Goal: Find specific page/section: Find specific page/section

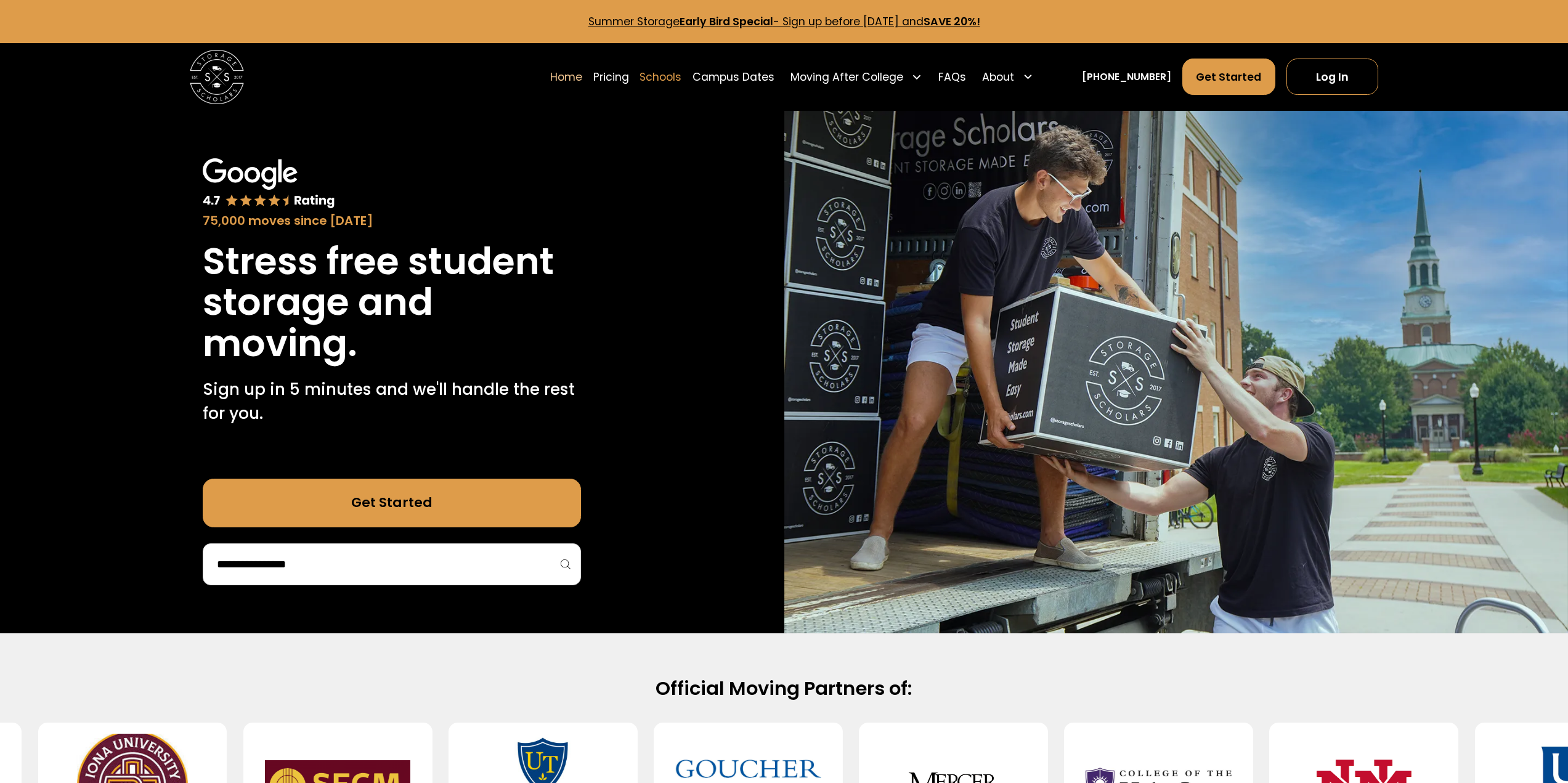
click at [681, 77] on link "Schools" at bounding box center [661, 76] width 42 height 38
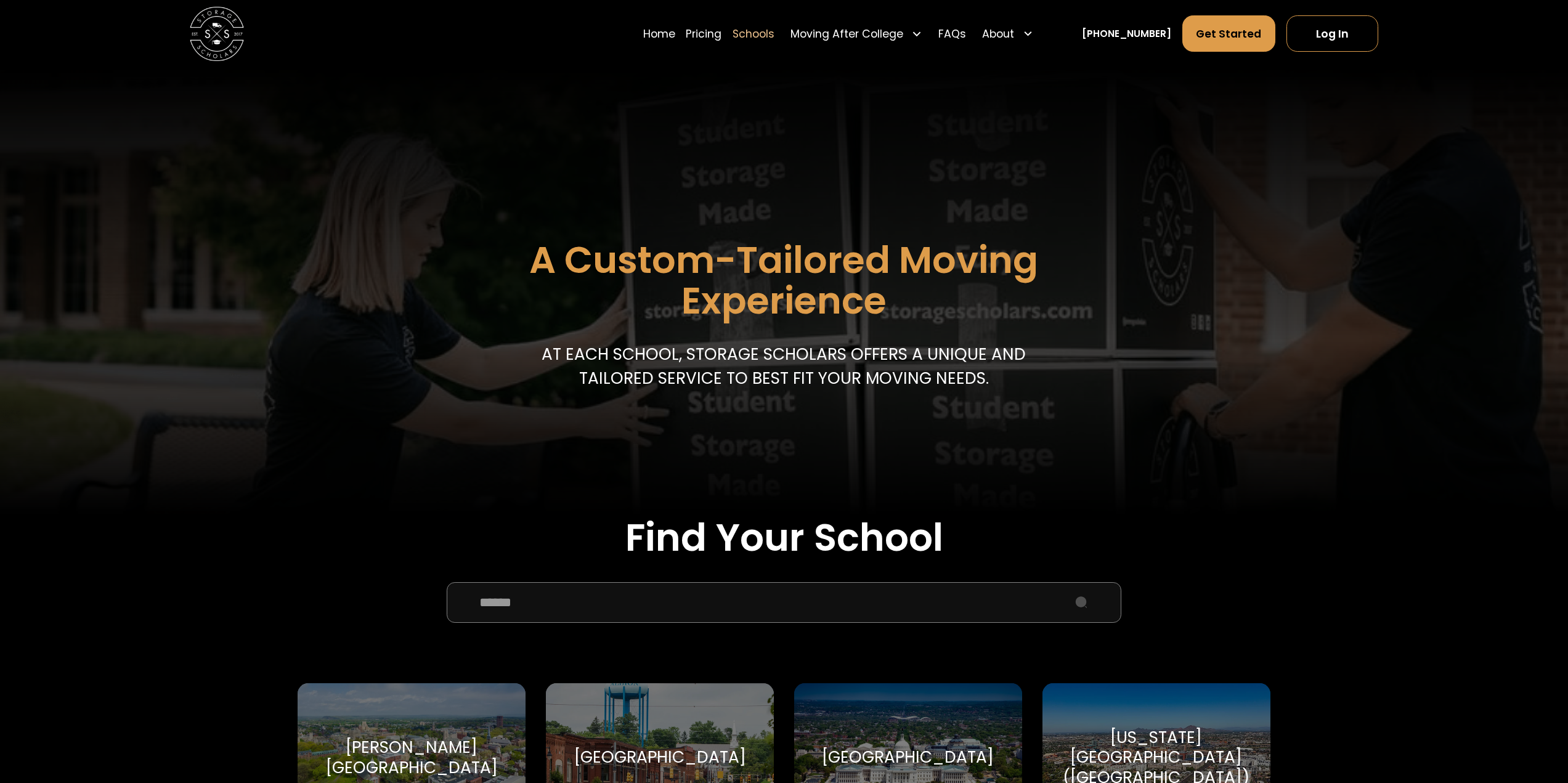
click at [643, 607] on input "School Select Form" at bounding box center [784, 602] width 675 height 41
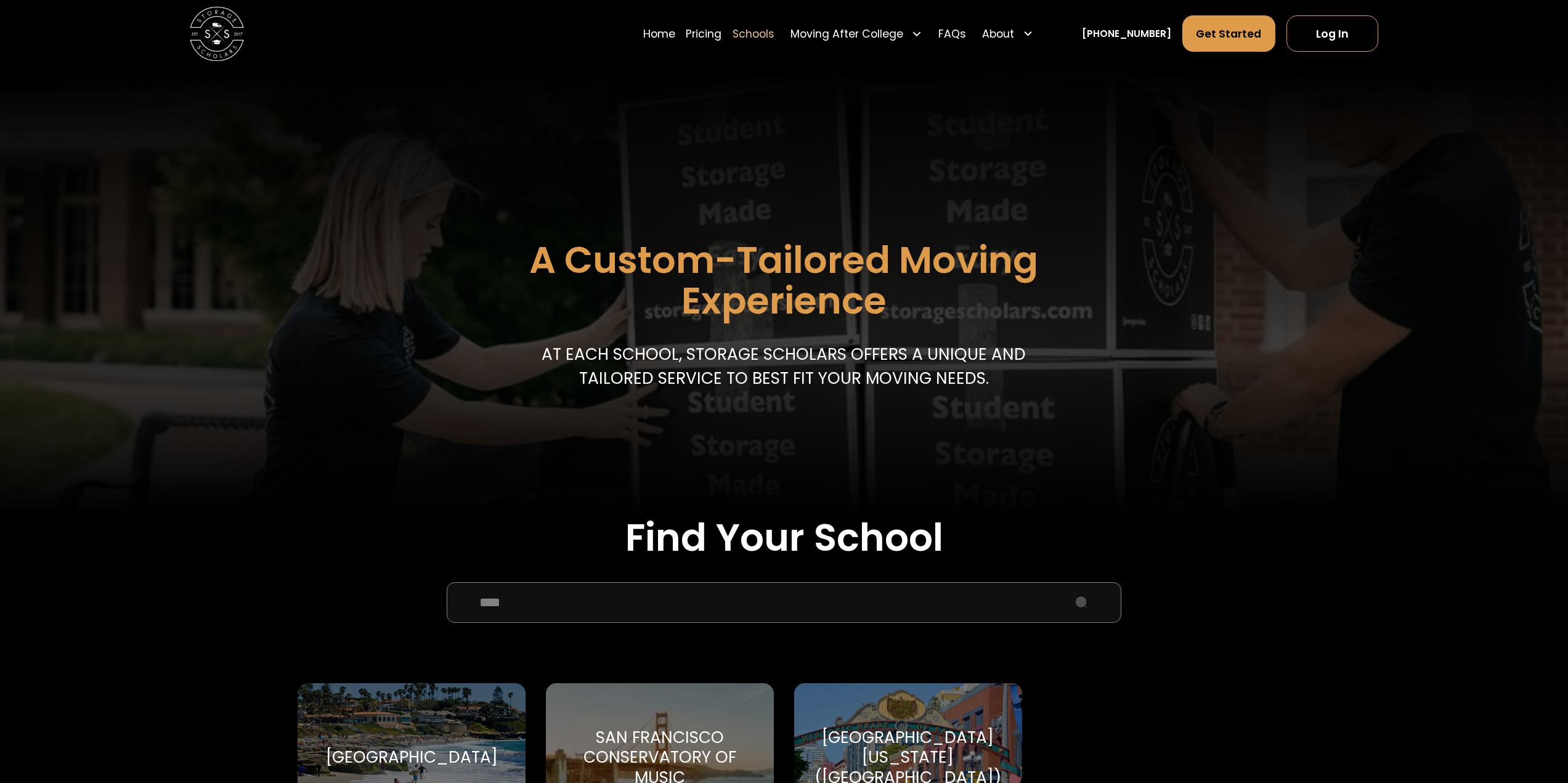
scroll to position [185, 0]
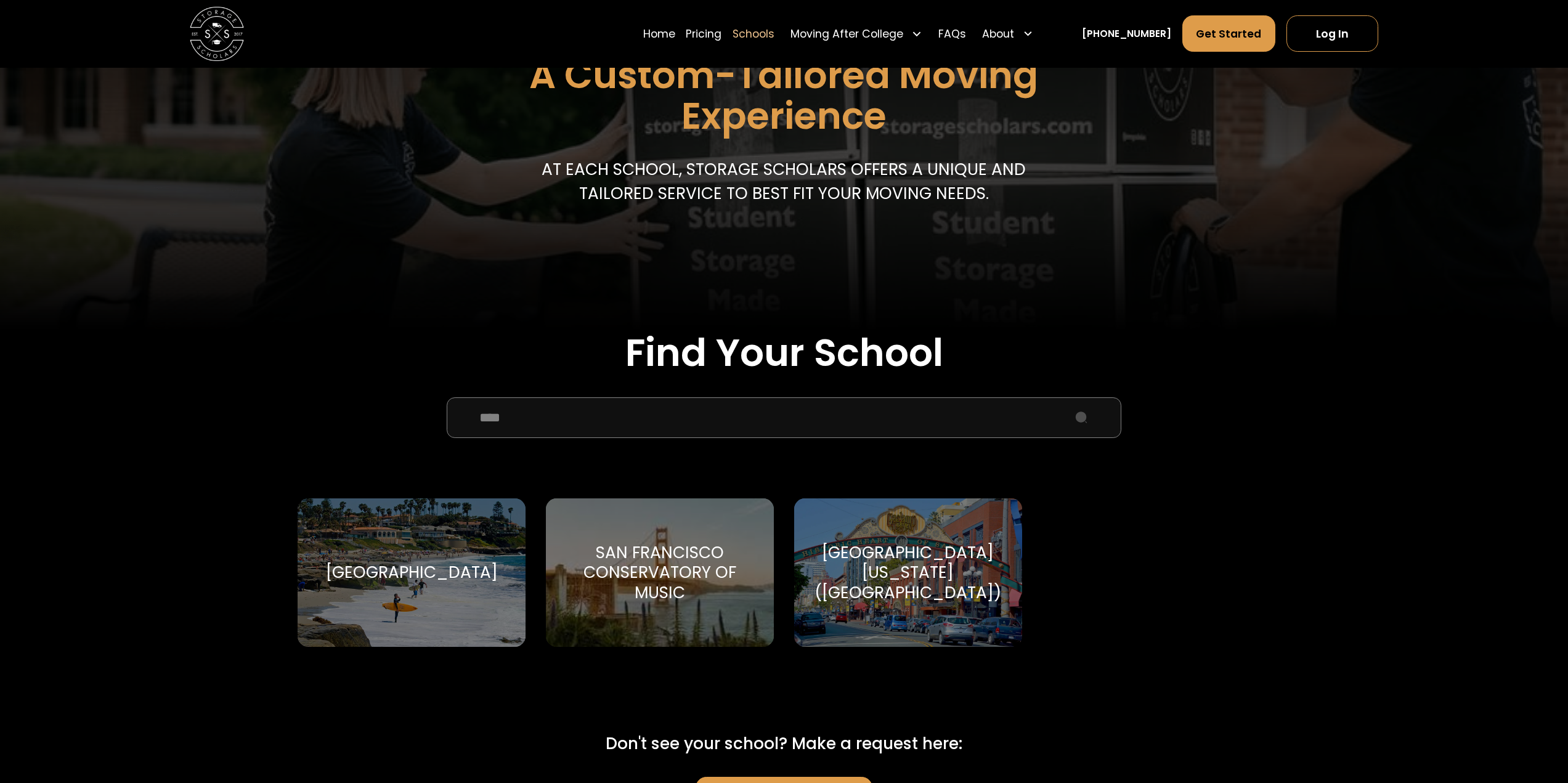
type input "***"
click at [972, 555] on div "[GEOGRAPHIC_DATA][US_STATE] ([GEOGRAPHIC_DATA])" at bounding box center [907, 573] width 195 height 61
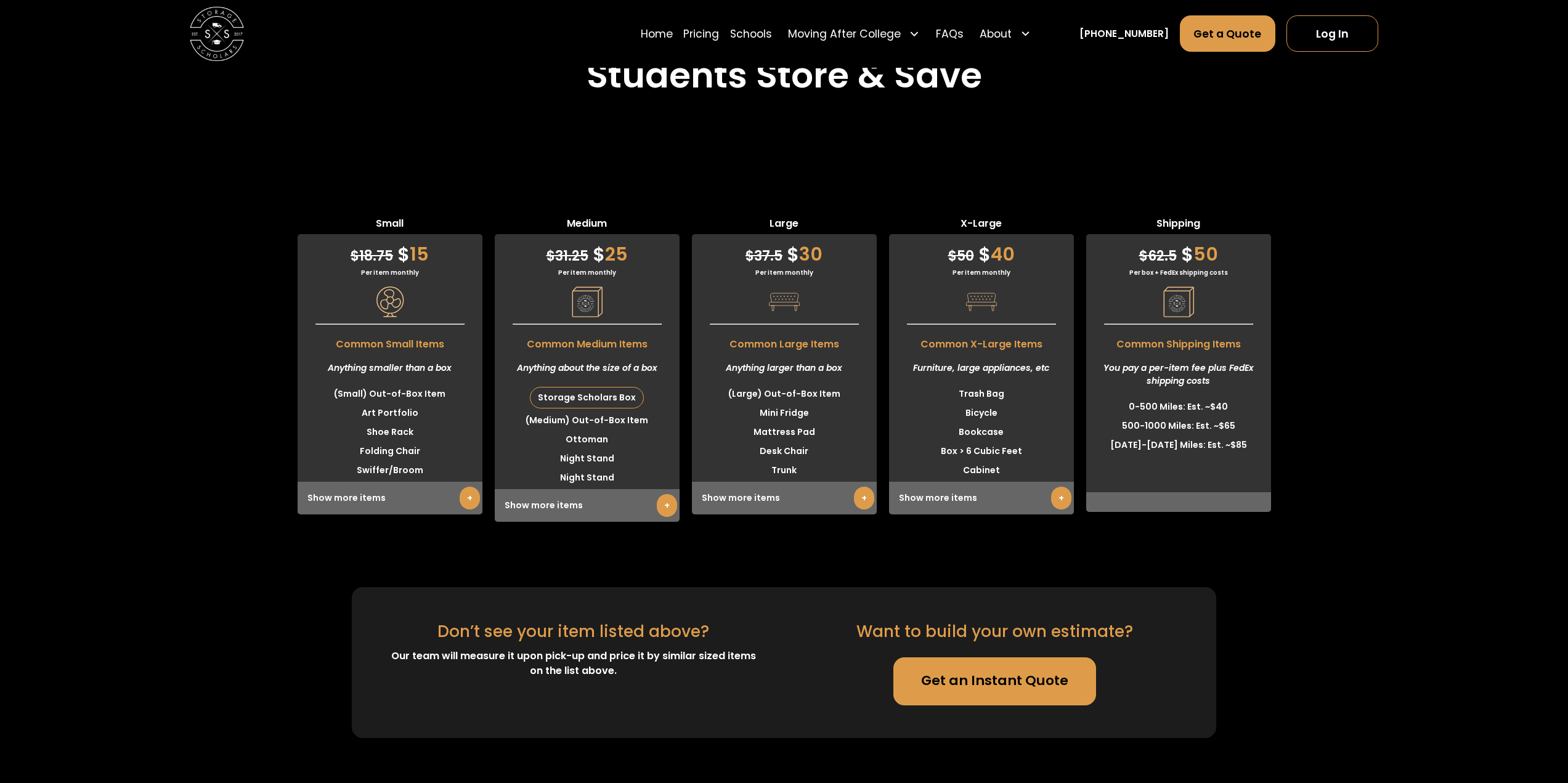
scroll to position [3266, 0]
